Goal: Information Seeking & Learning: Learn about a topic

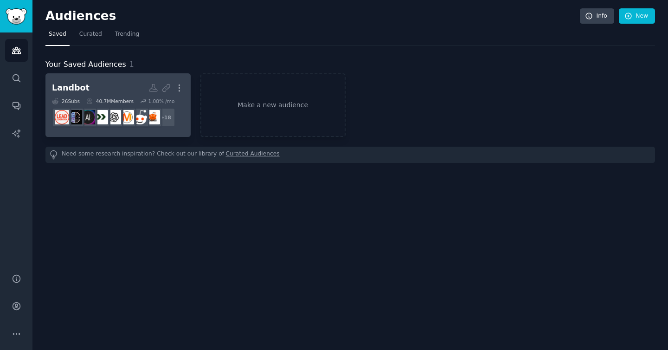
click at [105, 88] on h2 "Landbot More" at bounding box center [118, 88] width 132 height 16
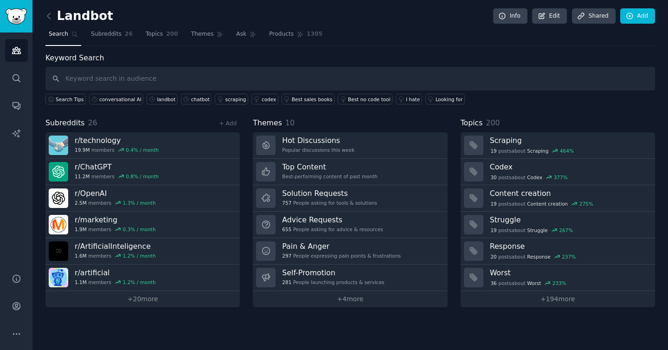
click at [178, 63] on div "Keyword Search Search Tips conversational AI landbot chatbot scraping codex Bes…" at bounding box center [349, 78] width 609 height 52
click at [180, 73] on input "text" at bounding box center [349, 79] width 609 height 24
paste input "WhatsApp bot"
type input "WhatsApp bot"
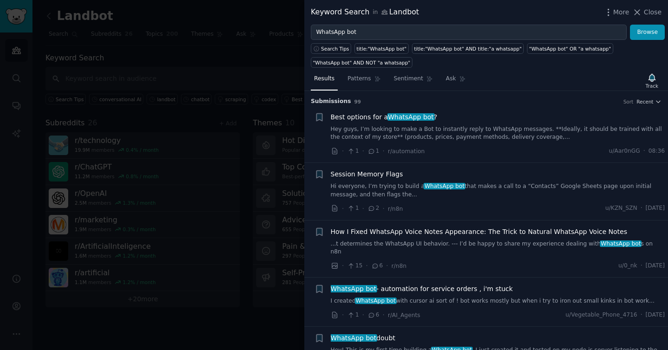
click at [405, 113] on span "WhatsApp bot" at bounding box center [410, 116] width 47 height 7
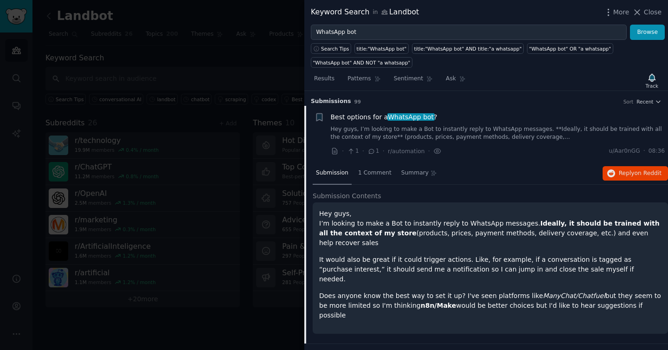
scroll to position [14, 0]
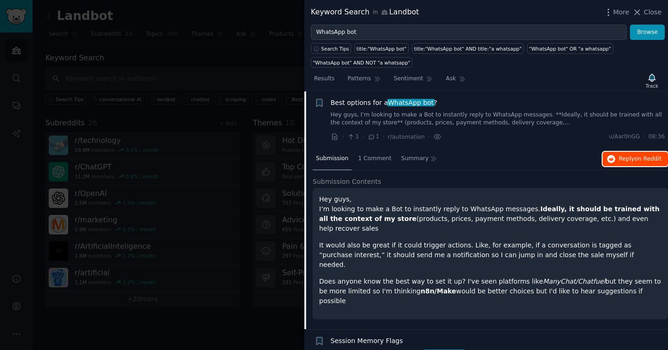
click at [628, 155] on span "Reply on Reddit" at bounding box center [640, 159] width 43 height 8
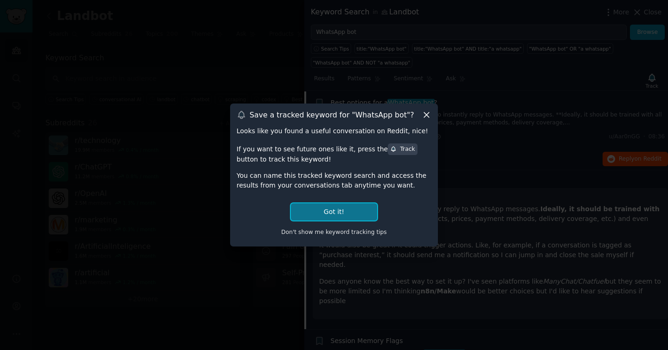
click at [354, 210] on button "Got it!" at bounding box center [334, 211] width 86 height 17
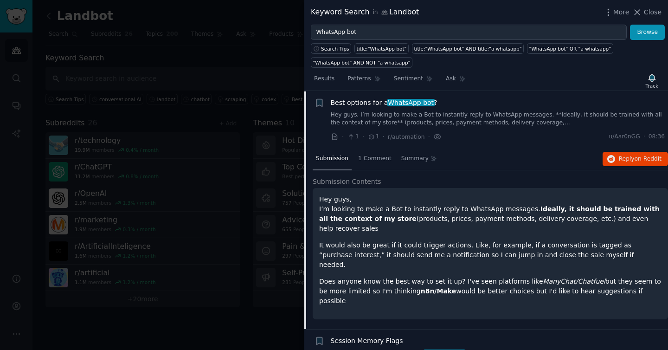
click at [225, 72] on div at bounding box center [334, 175] width 668 height 350
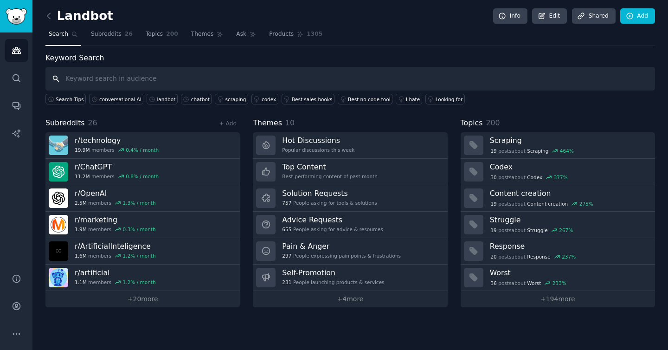
click at [146, 70] on input "text" at bounding box center [349, 79] width 609 height 24
paste input "lead capture bot"
type input "lead capture bot"
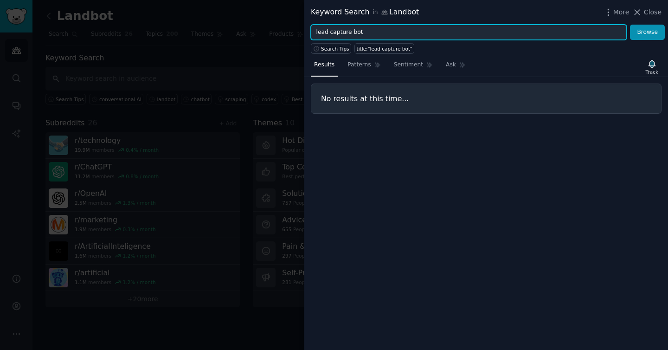
click at [350, 33] on input "lead capture bot" at bounding box center [469, 33] width 316 height 16
paste input "qualification"
click at [630, 25] on button "Browse" at bounding box center [647, 33] width 35 height 16
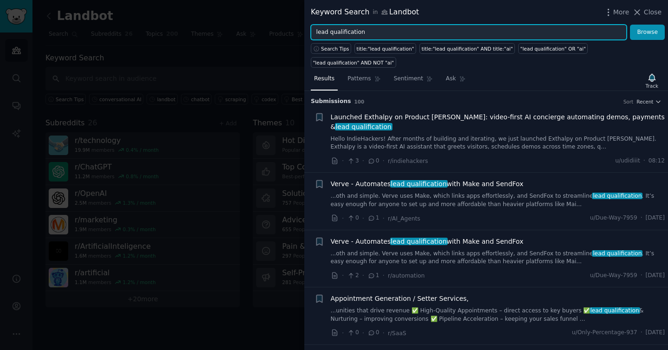
click at [422, 36] on input "lead qualification" at bounding box center [469, 33] width 316 height 16
paste input "no-code chatbot"
click at [630, 25] on button "Browse" at bounding box center [647, 33] width 35 height 16
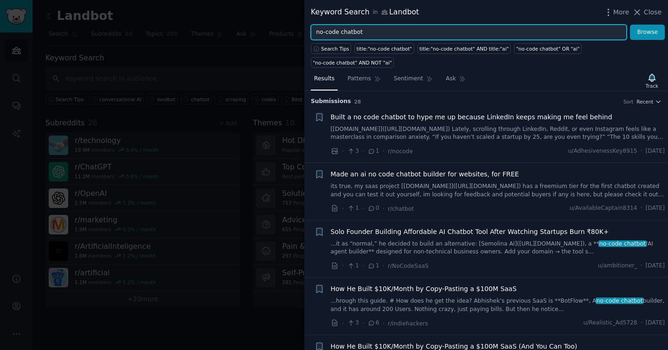
click at [345, 35] on input "no-code chatbot" at bounding box center [469, 33] width 316 height 16
click at [630, 25] on button "Browse" at bounding box center [647, 33] width 35 height 16
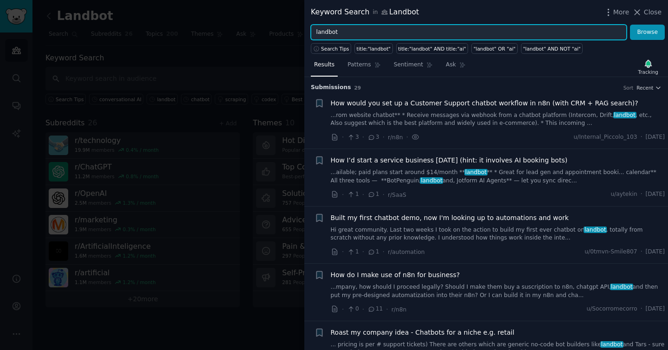
click at [404, 29] on input "landbot" at bounding box center [469, 33] width 316 height 16
paste input "conversational AI"
click at [630, 25] on button "Browse" at bounding box center [647, 33] width 35 height 16
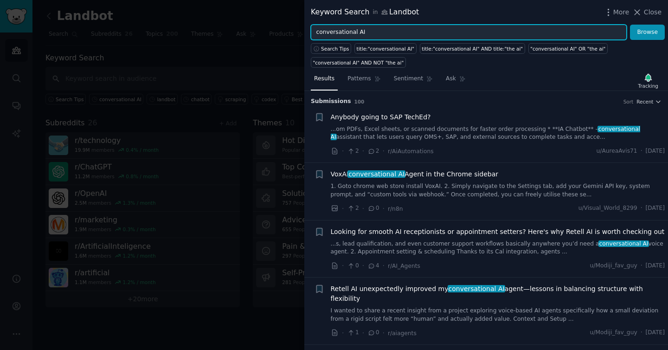
click at [375, 35] on input "conversational AI" at bounding box center [469, 33] width 316 height 16
click at [375, 36] on input "conversational AI" at bounding box center [469, 33] width 316 height 16
paste input "website chatbot"
click at [630, 25] on button "Browse" at bounding box center [647, 33] width 35 height 16
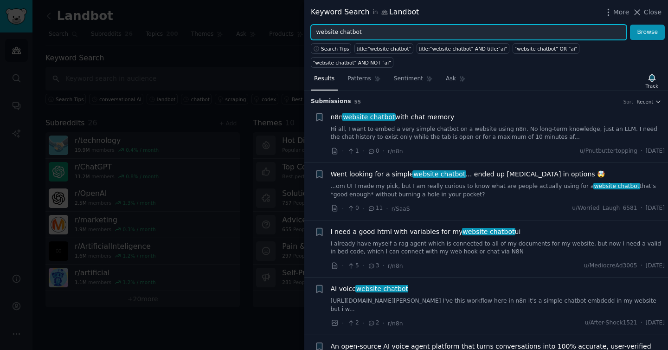
click at [327, 26] on input "website chatbot" at bounding box center [469, 33] width 316 height 16
click at [327, 32] on input "website chatbot" at bounding box center [469, 33] width 316 height 16
type input "chatbot"
click at [630, 25] on button "Browse" at bounding box center [647, 33] width 35 height 16
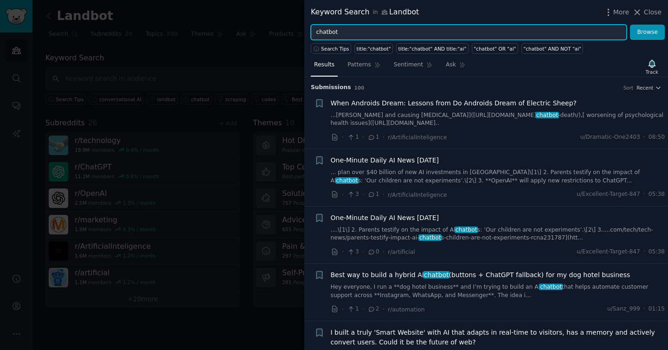
scroll to position [148, 0]
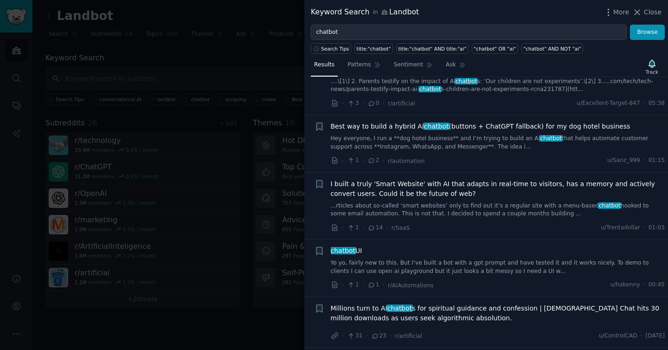
click at [486, 129] on span "Best way to build a hybrid AI chatbot (buttons + ChatGPT fallback) for my dog h…" at bounding box center [481, 127] width 300 height 10
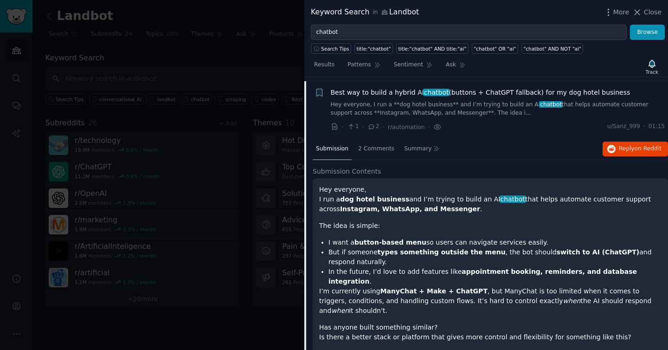
scroll to position [186, 0]
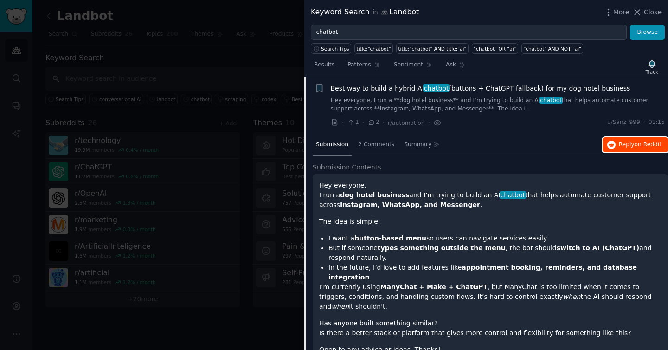
click at [619, 143] on span "Reply on Reddit" at bounding box center [640, 145] width 43 height 8
click at [250, 39] on div at bounding box center [334, 175] width 668 height 350
